Goal: Transaction & Acquisition: Subscribe to service/newsletter

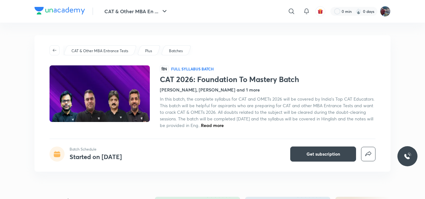
click at [62, 11] on img at bounding box center [60, 11] width 51 height 8
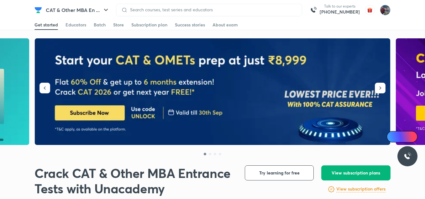
click at [336, 172] on span "View subscription plans" at bounding box center [356, 172] width 49 height 6
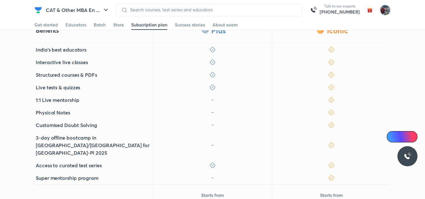
scroll to position [195, 0]
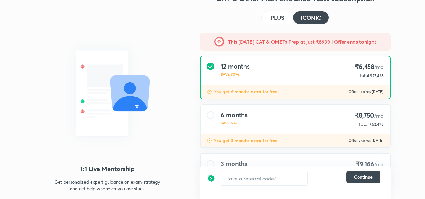
scroll to position [68, 0]
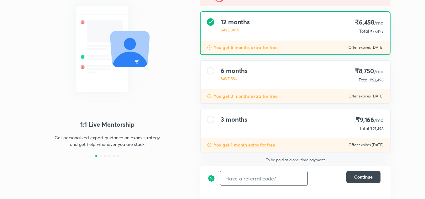
click at [260, 181] on input "text" at bounding box center [264, 178] width 87 height 15
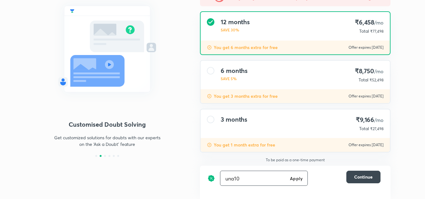
type input "una10"
click at [291, 181] on h6 "Apply" at bounding box center [296, 178] width 13 height 7
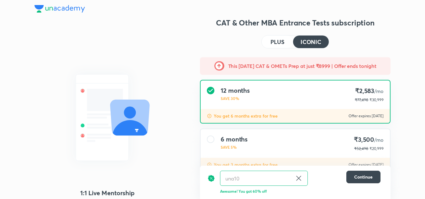
click at [403, 120] on div "1:1 Live Mentorship Get personalized expert guidance on exam-strategy and get h…" at bounding box center [212, 133] width 425 height 267
